Goal: Information Seeking & Learning: Learn about a topic

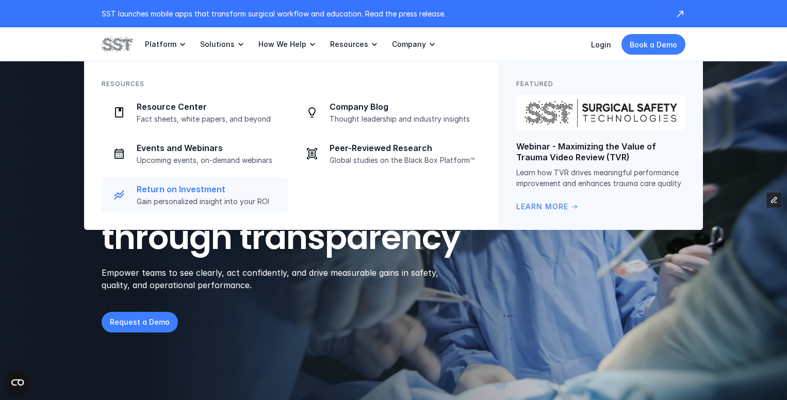
click at [218, 194] on div "Return on Investment Gain personalized insight into your ROI" at bounding box center [209, 195] width 145 height 22
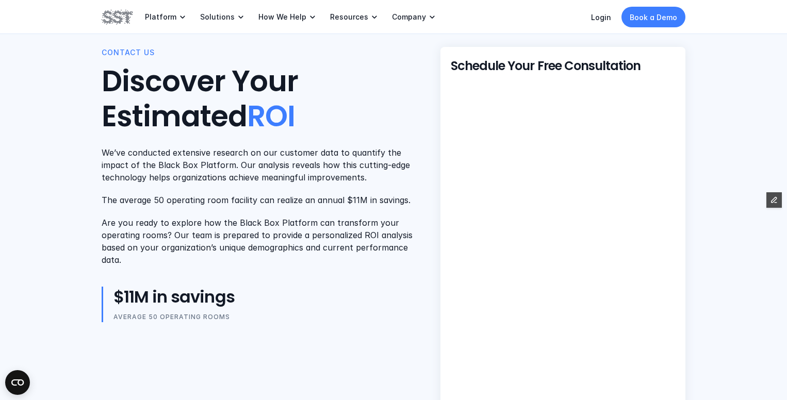
scroll to position [543, 0]
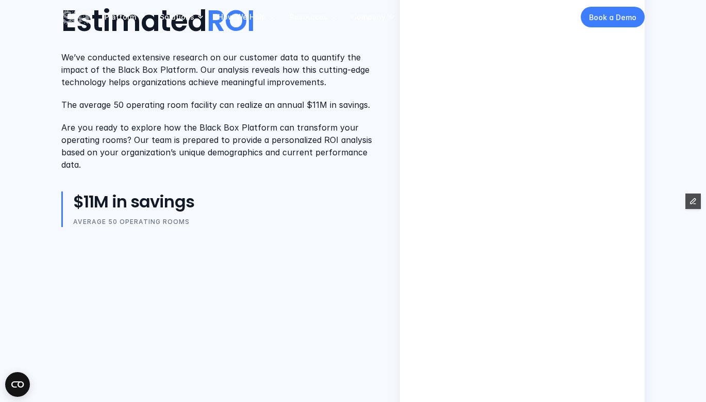
scroll to position [505, 0]
